Goal: Task Accomplishment & Management: Use online tool/utility

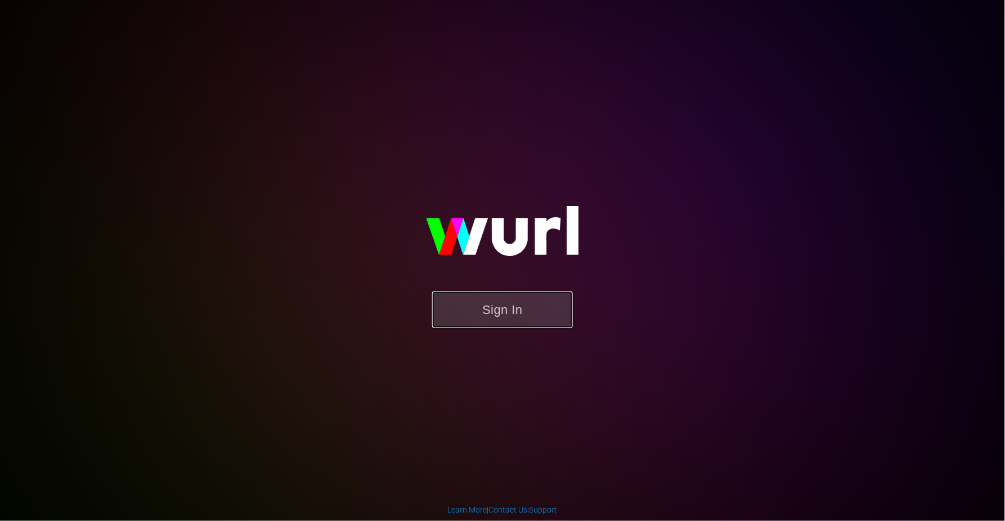
click at [530, 305] on button "Sign In" at bounding box center [502, 309] width 141 height 37
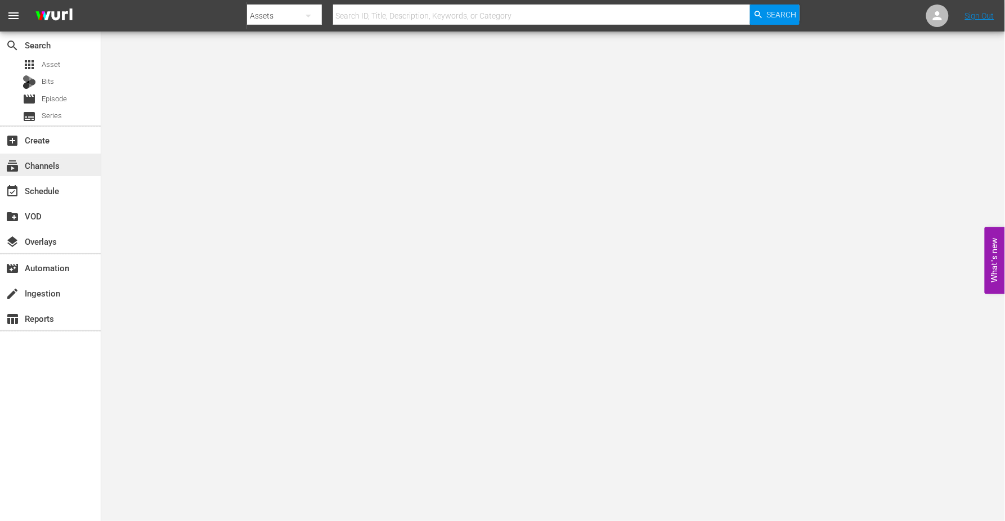
click at [45, 163] on div "subscriptions Channels" at bounding box center [31, 164] width 63 height 10
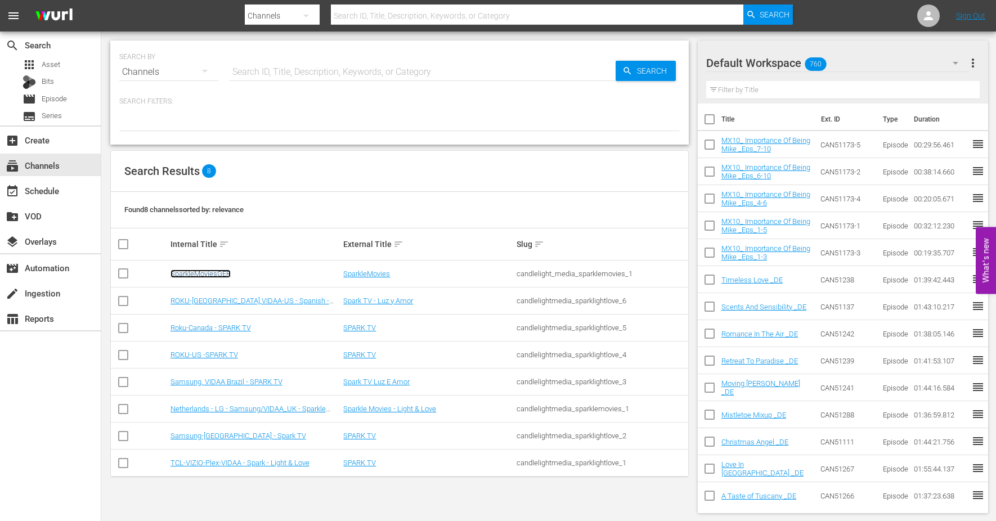
click at [199, 271] on link "SparkleMoviesGER" at bounding box center [200, 273] width 60 height 8
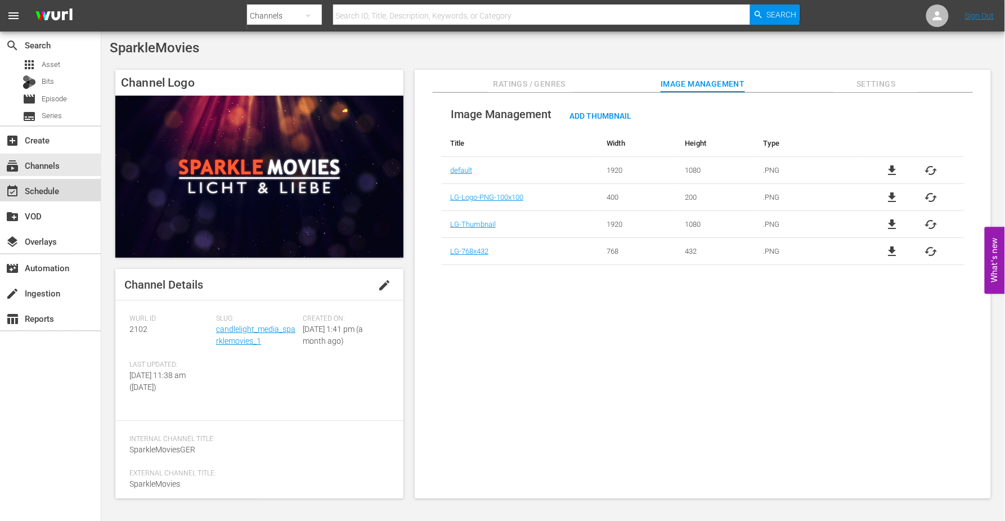
click at [57, 190] on div "event_available Schedule" at bounding box center [31, 189] width 63 height 10
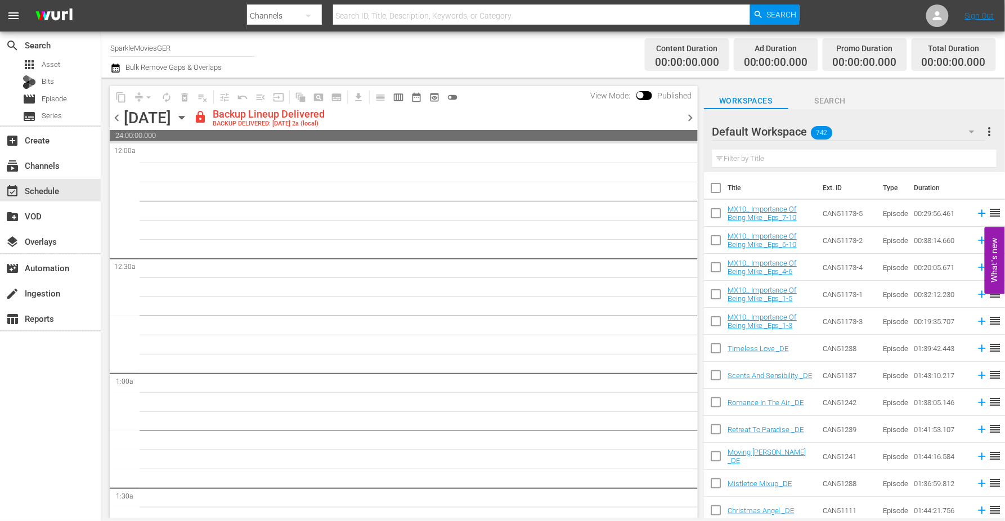
click at [184, 116] on icon "button" at bounding box center [181, 117] width 5 height 3
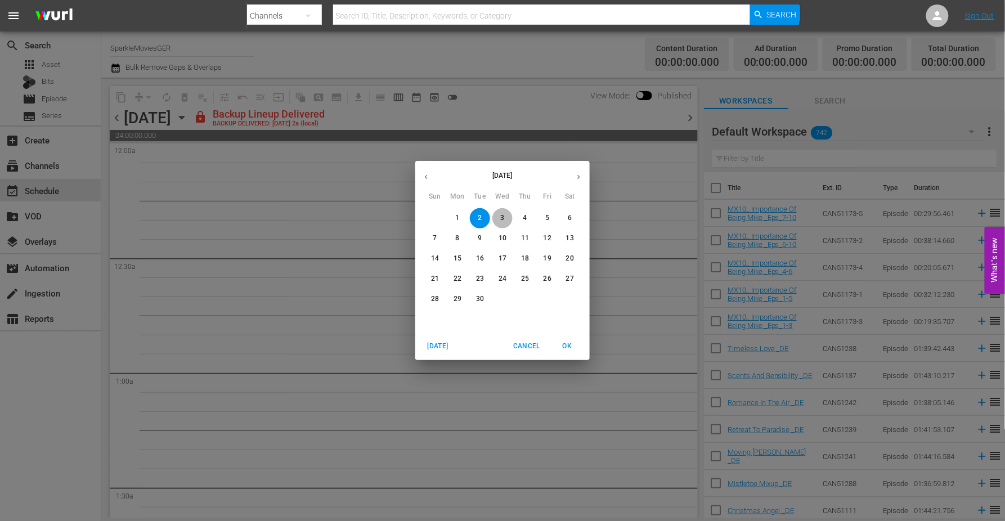
click at [501, 218] on p "3" at bounding box center [502, 218] width 4 height 10
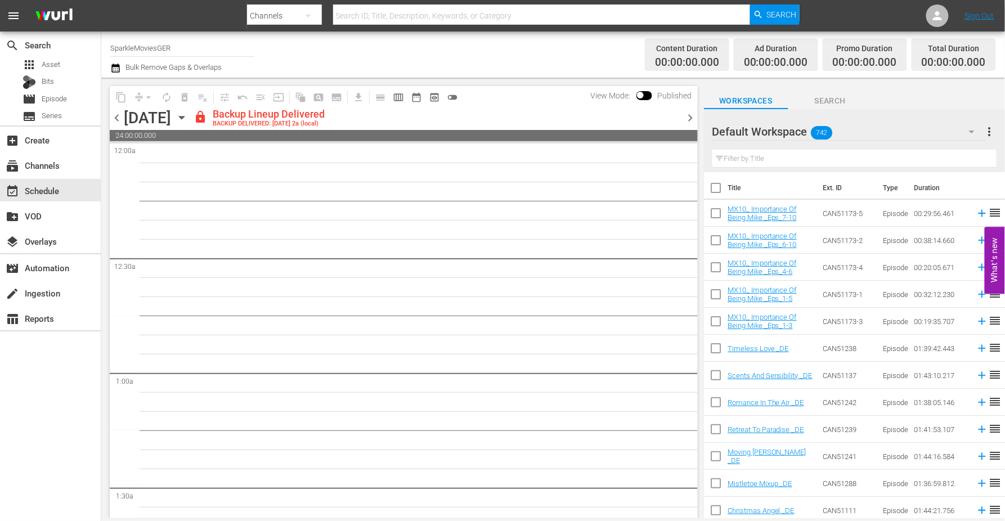
click at [184, 116] on icon "button" at bounding box center [181, 117] width 5 height 3
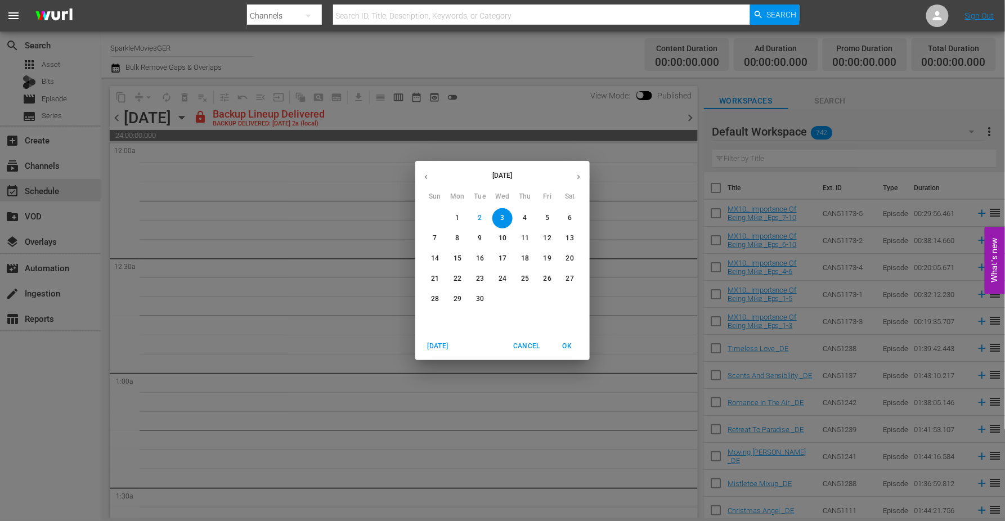
click at [527, 219] on p "4" at bounding box center [525, 218] width 4 height 10
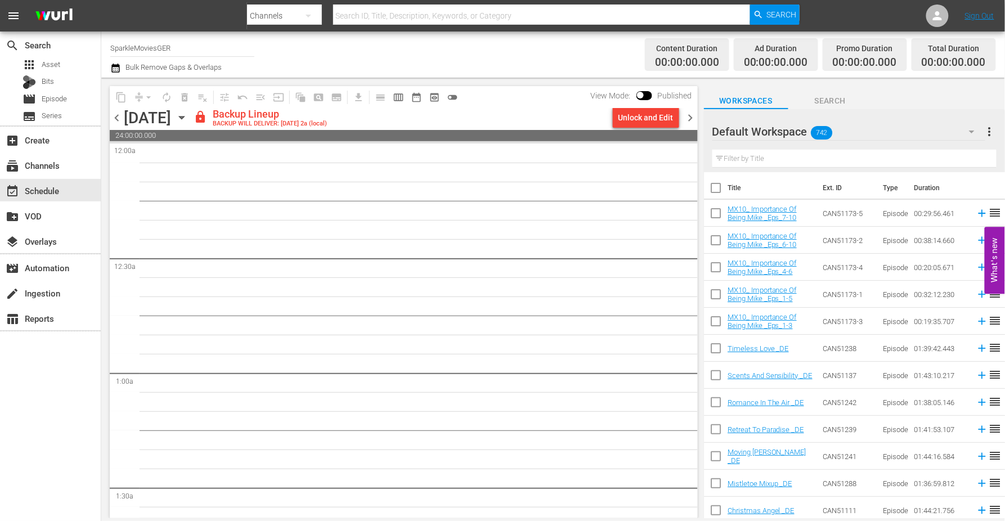
click at [184, 117] on icon "button" at bounding box center [181, 117] width 5 height 3
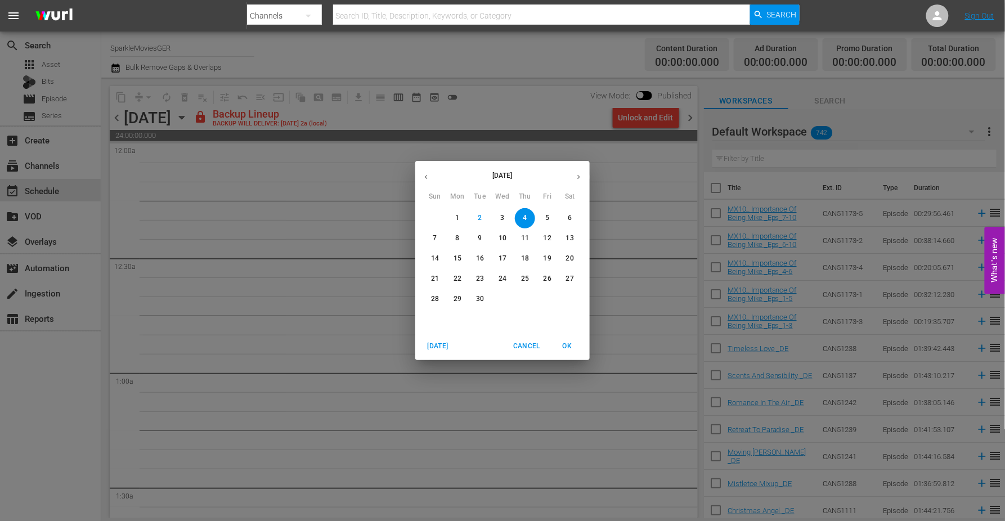
click at [503, 221] on p "3" at bounding box center [502, 218] width 4 height 10
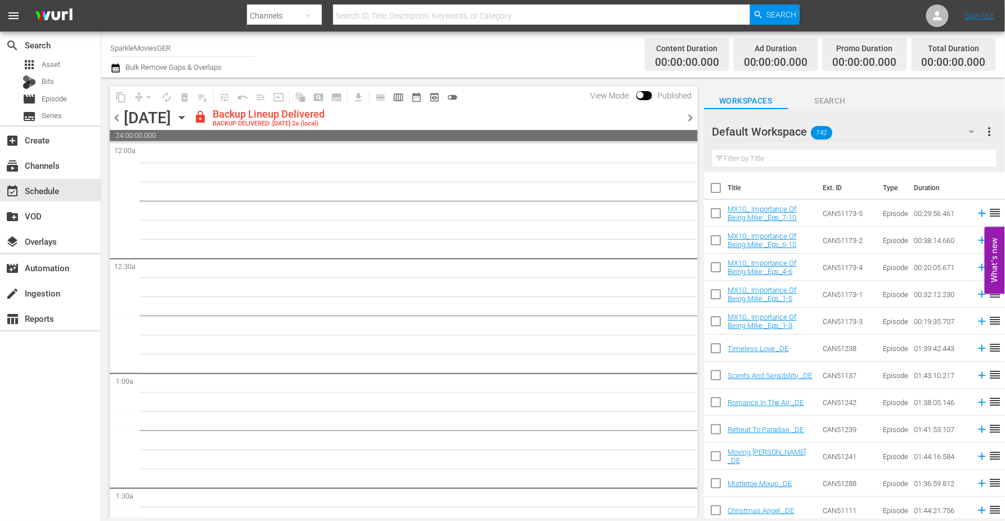
click at [188, 114] on icon "button" at bounding box center [182, 117] width 12 height 12
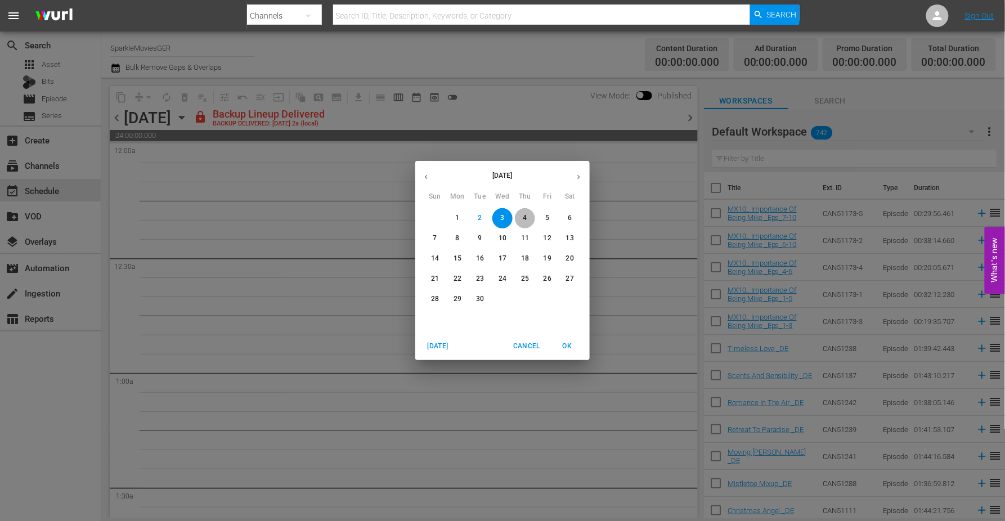
click at [526, 218] on p "4" at bounding box center [525, 218] width 4 height 10
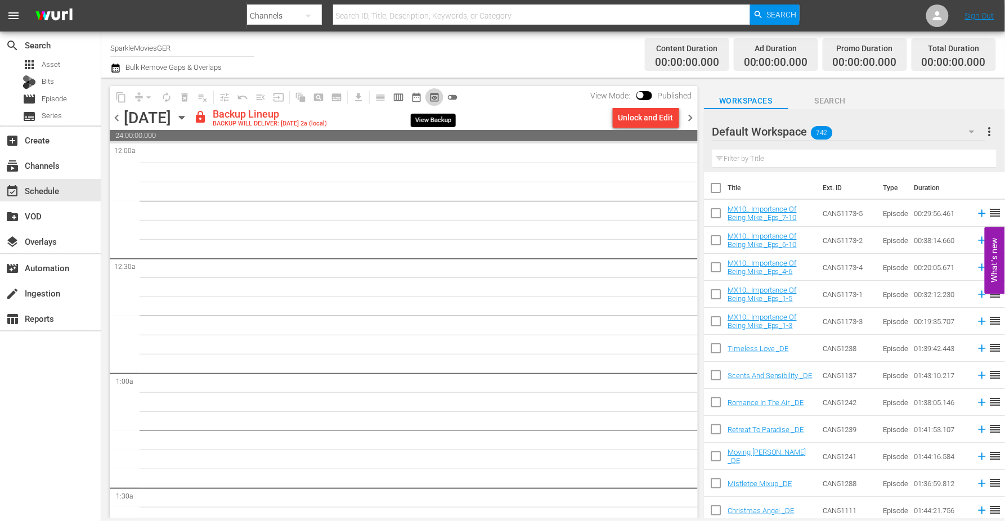
click at [433, 99] on span "preview_outlined" at bounding box center [434, 97] width 11 height 11
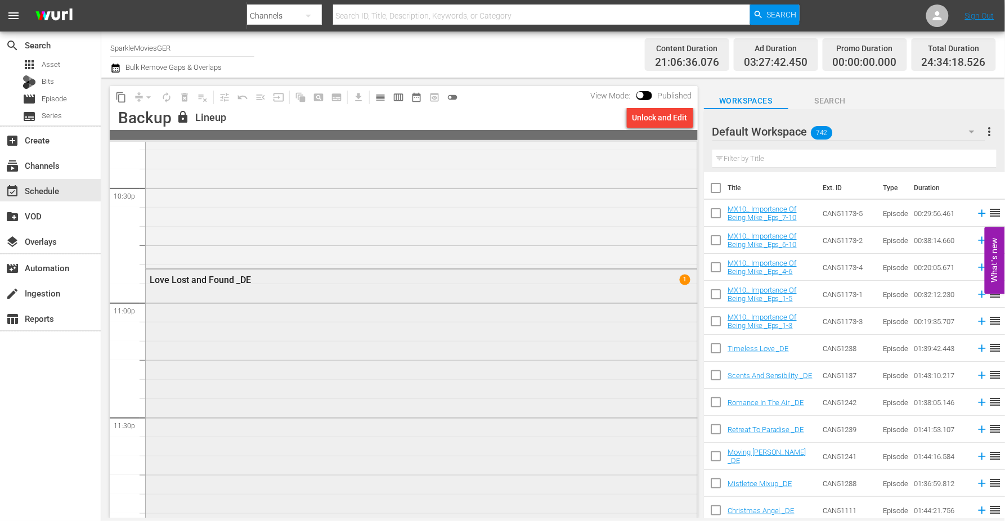
scroll to position [5263, 0]
click at [430, 96] on span "preview_outlined" at bounding box center [434, 97] width 18 height 18
